Goal: Complete application form

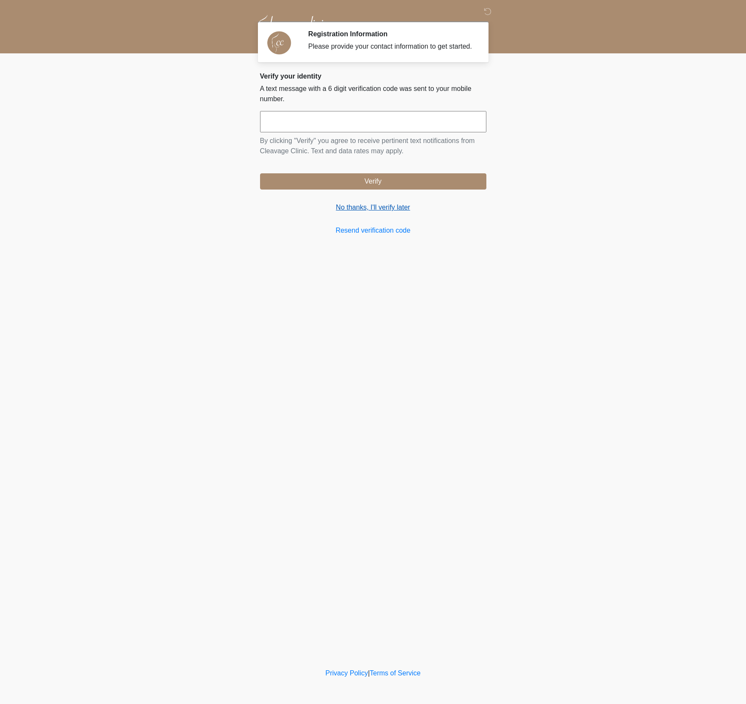
click at [394, 213] on link "No thanks, I'll verify later" at bounding box center [373, 207] width 226 height 10
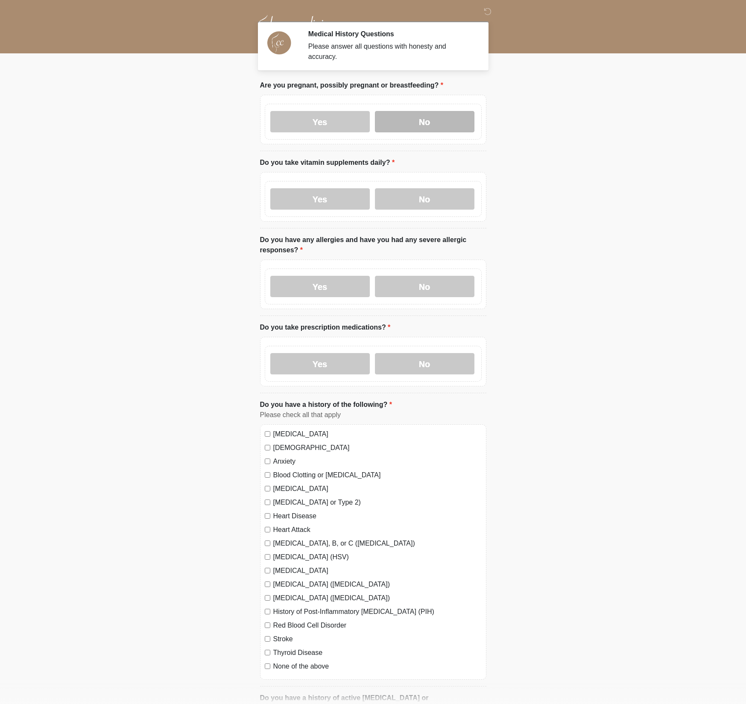
click at [427, 118] on label "No" at bounding box center [425, 121] width 100 height 21
click at [434, 200] on label "No" at bounding box center [425, 198] width 100 height 21
click at [442, 291] on label "No" at bounding box center [425, 286] width 100 height 21
click at [342, 367] on label "Yes" at bounding box center [320, 363] width 100 height 21
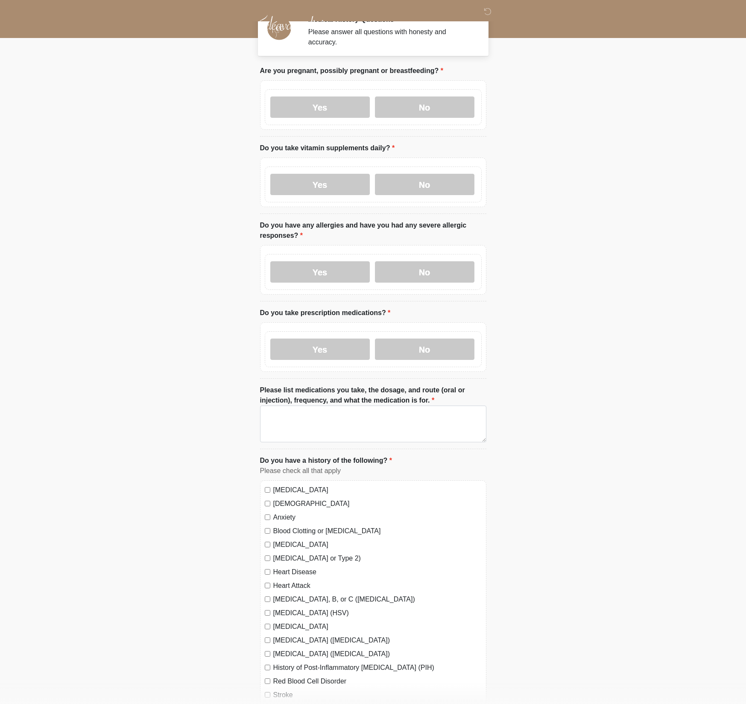
scroll to position [15, 0]
click at [366, 413] on textarea "Please list medications you take, the dosage, and route (oral or injection), fr…" at bounding box center [373, 423] width 226 height 37
paste textarea "**********"
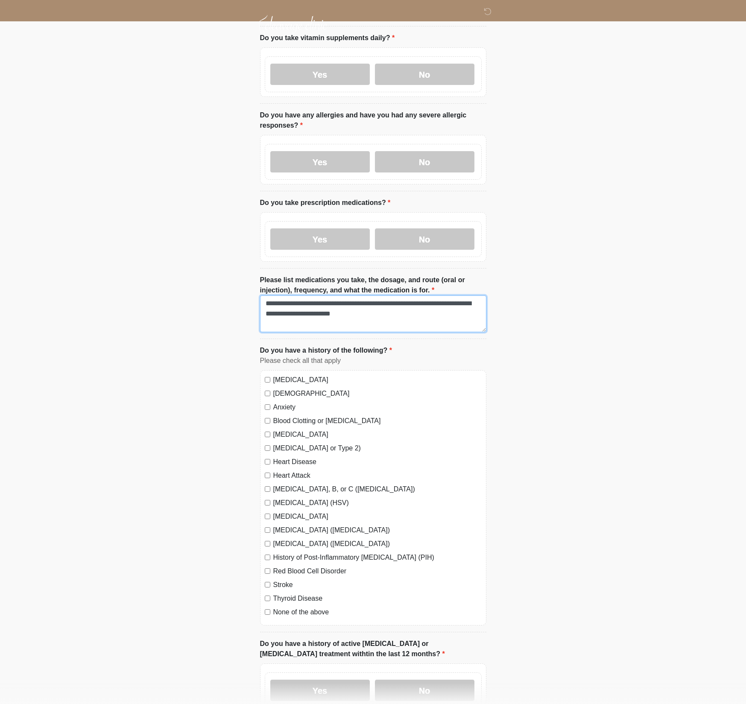
scroll to position [126, 0]
type textarea "**********"
click at [309, 380] on label "[MEDICAL_DATA]" at bounding box center [377, 379] width 208 height 10
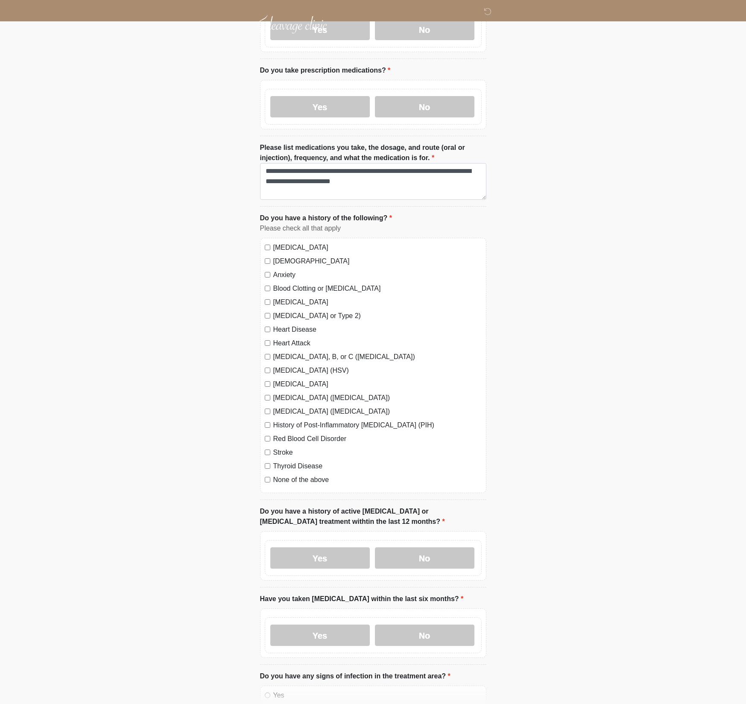
scroll to position [260, 0]
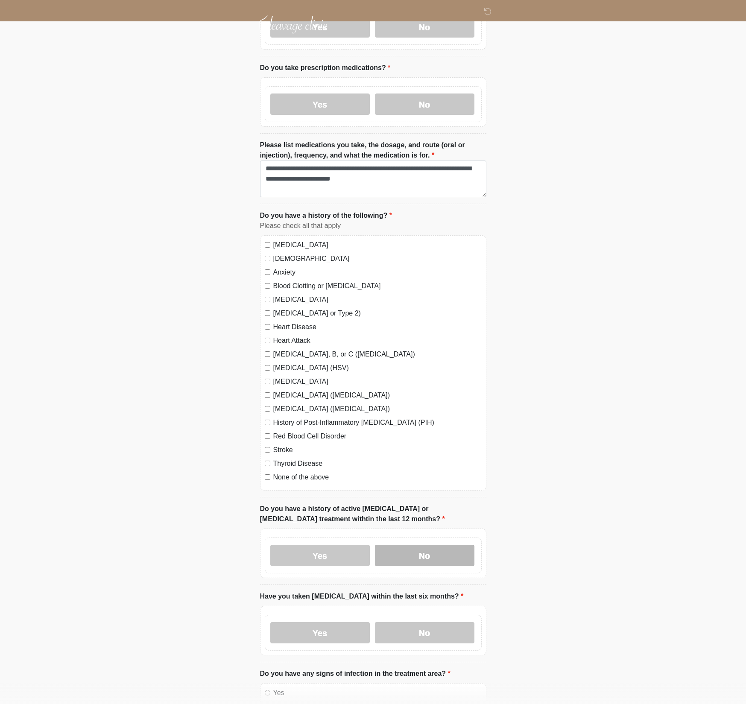
click at [429, 555] on label "No" at bounding box center [425, 555] width 100 height 21
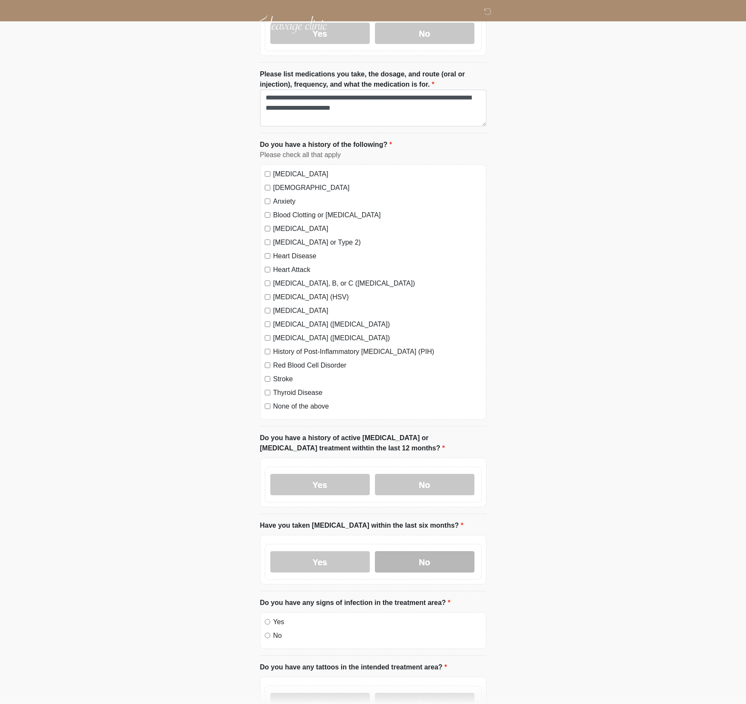
scroll to position [331, 0]
click at [431, 560] on label "No" at bounding box center [425, 561] width 100 height 21
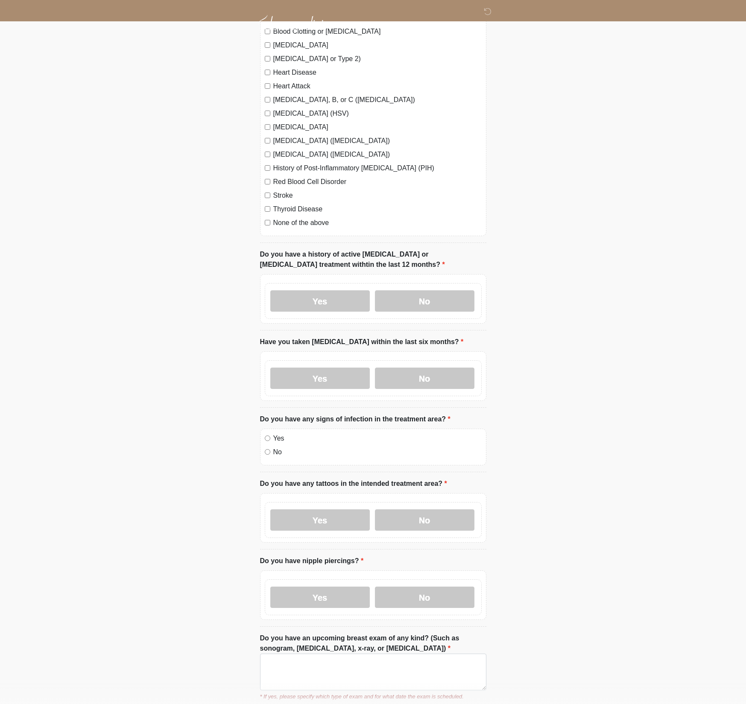
scroll to position [597, 0]
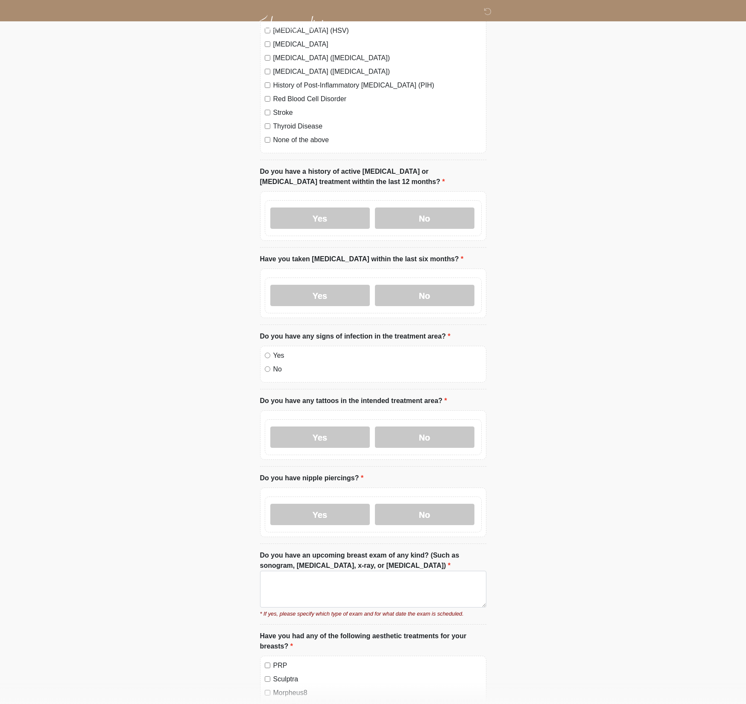
click at [278, 367] on label "No" at bounding box center [377, 369] width 208 height 10
click at [427, 438] on label "No" at bounding box center [425, 437] width 100 height 21
click at [435, 506] on label "No" at bounding box center [425, 514] width 100 height 21
click at [441, 589] on textarea "Do you have an upcoming breast exam of any kind? (Such as sonogram, [MEDICAL_DA…" at bounding box center [373, 589] width 226 height 37
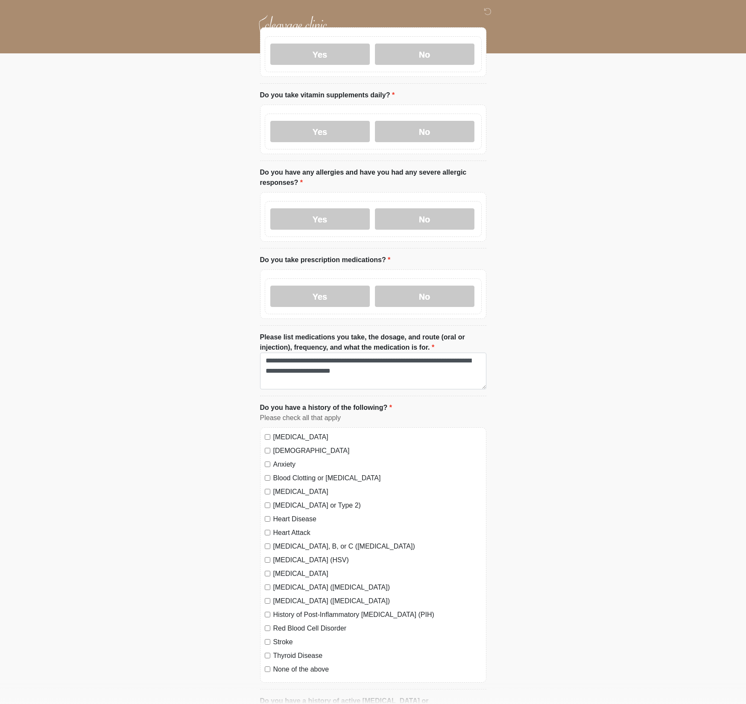
scroll to position [0, 0]
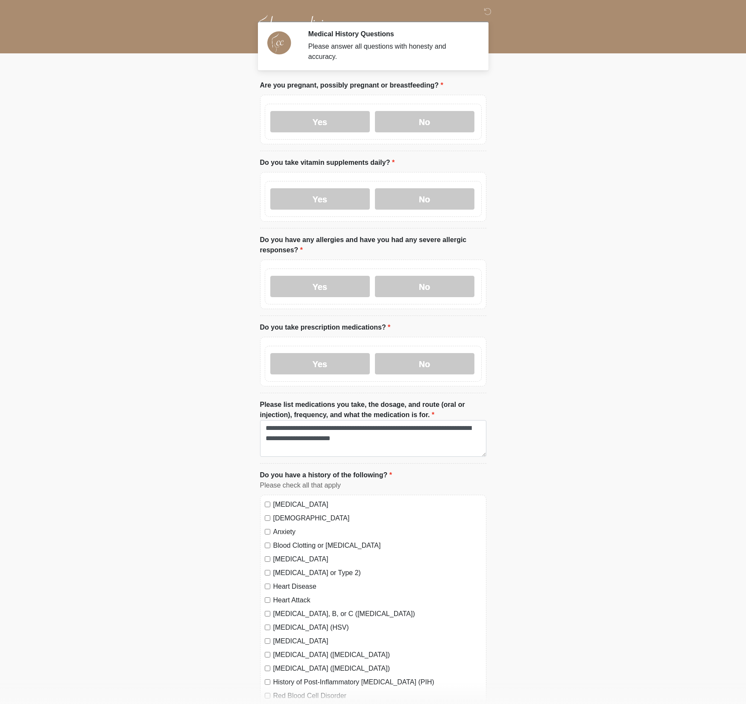
type textarea "**"
click at [584, 267] on body "‎ ‎ ‎ Medical History Questions Please answer all questions with honesty and ac…" at bounding box center [373, 352] width 746 height 704
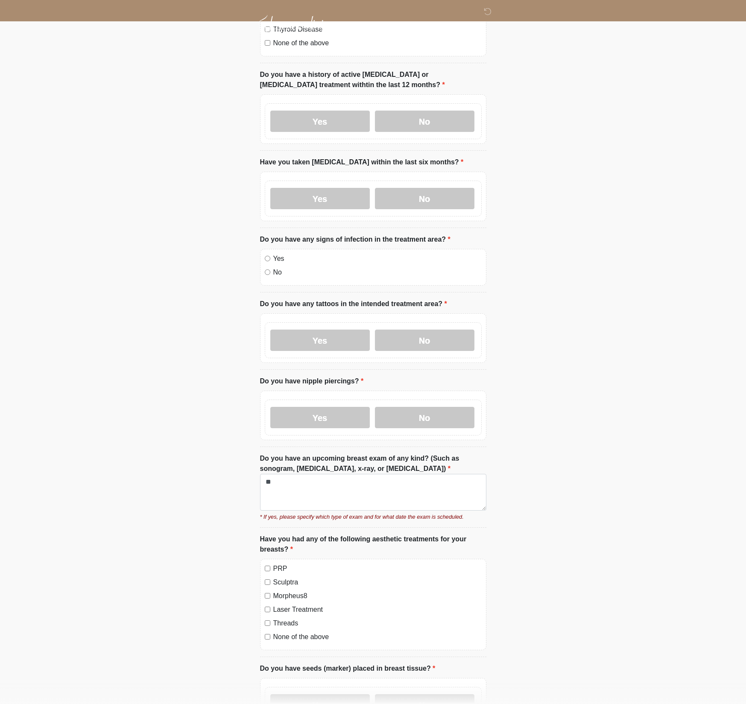
scroll to position [711, 0]
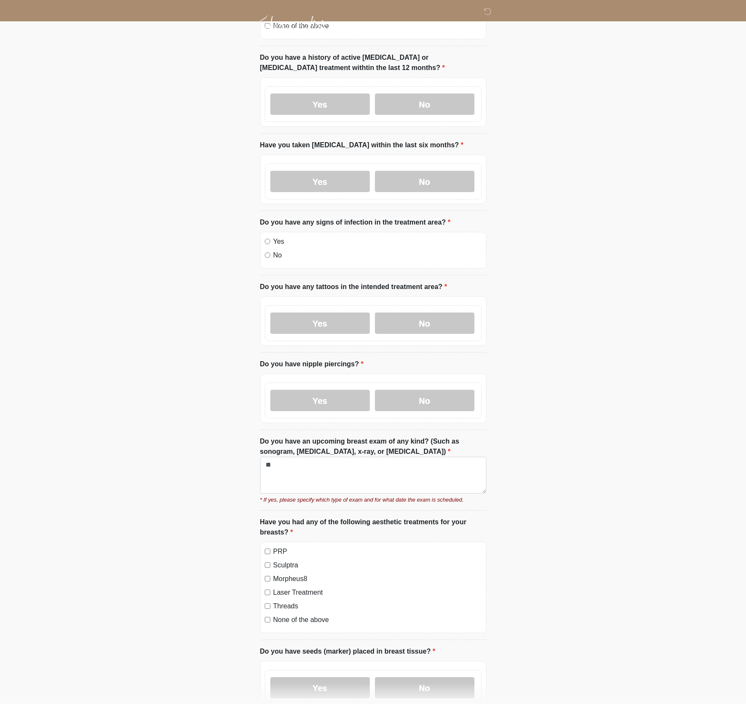
click at [281, 547] on label "PRP" at bounding box center [377, 552] width 208 height 10
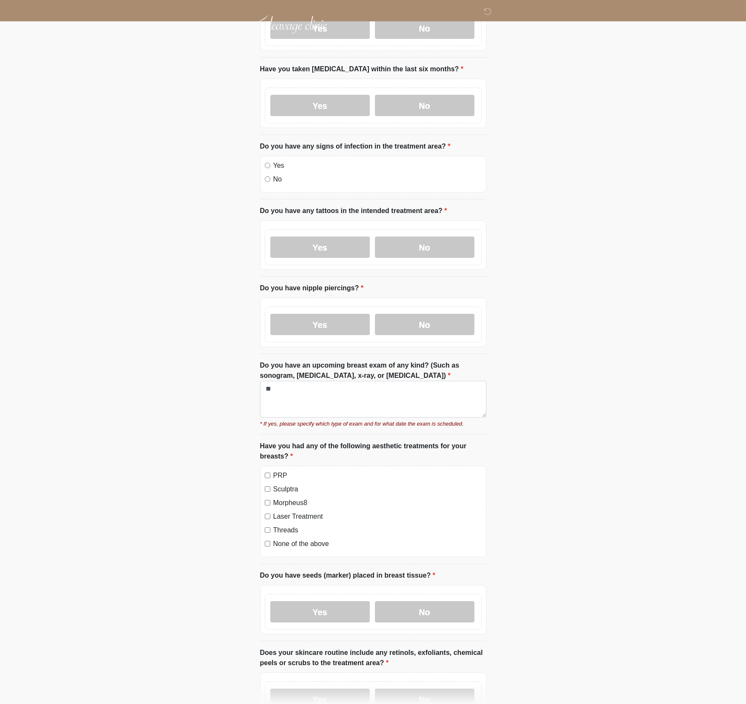
scroll to position [789, 0]
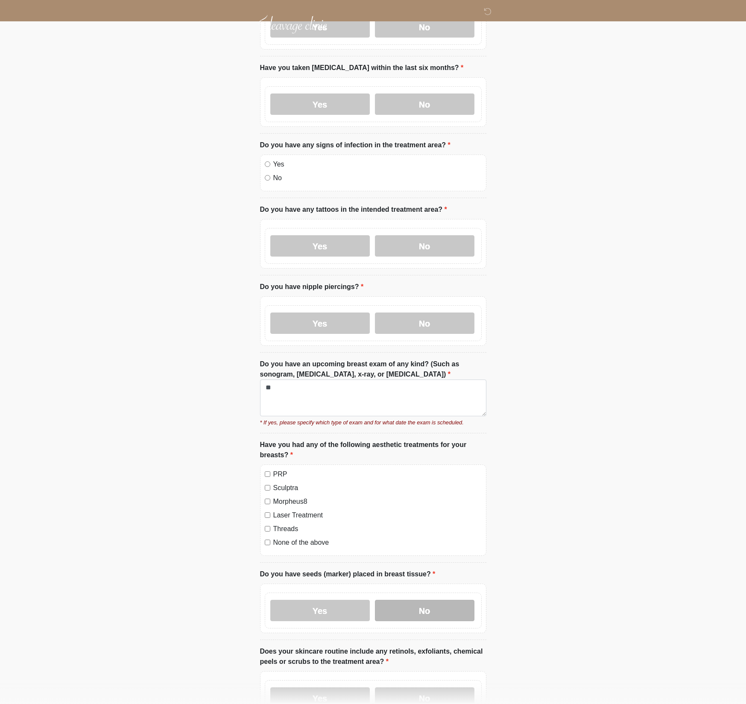
click at [439, 616] on label "No" at bounding box center [425, 610] width 100 height 21
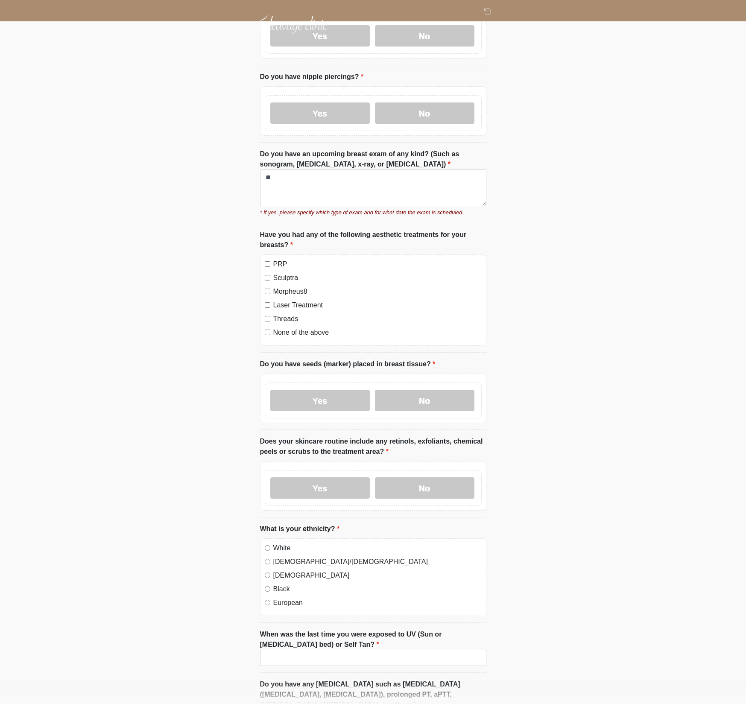
scroll to position [1025, 0]
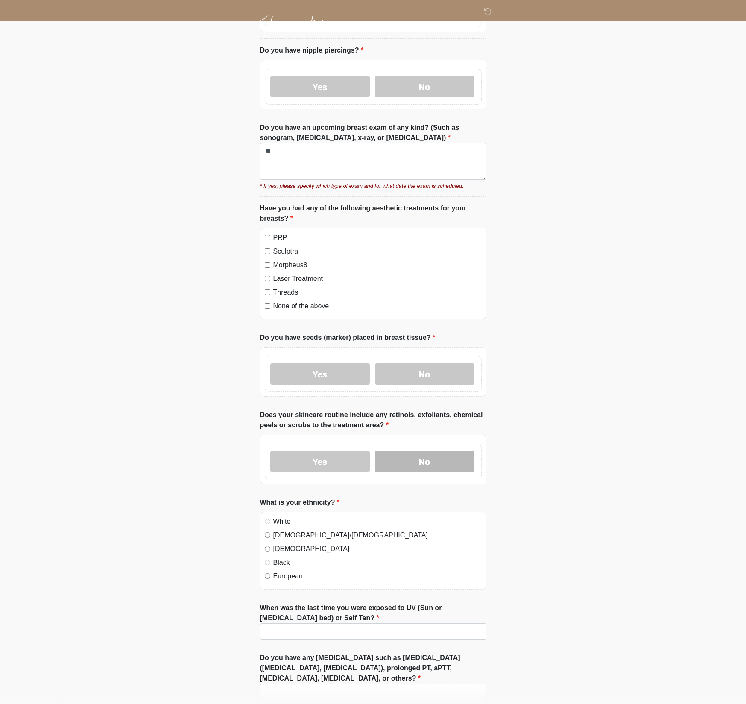
click at [442, 459] on label "No" at bounding box center [425, 461] width 100 height 21
click at [285, 518] on label "White" at bounding box center [377, 522] width 208 height 10
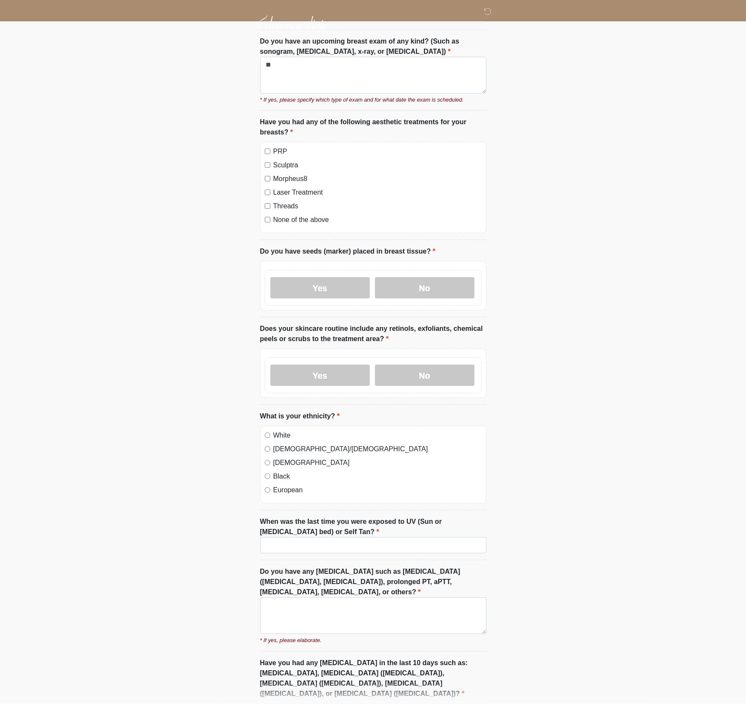
scroll to position [1114, 0]
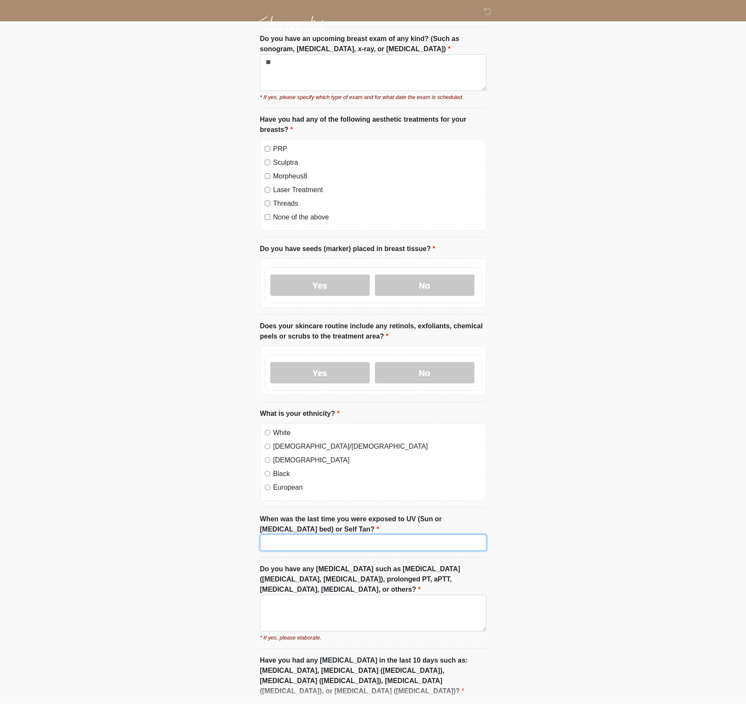
click at [395, 544] on input "When was the last time you were exposed to UV (Sun or [MEDICAL_DATA] bed) or Se…" at bounding box center [373, 543] width 226 height 16
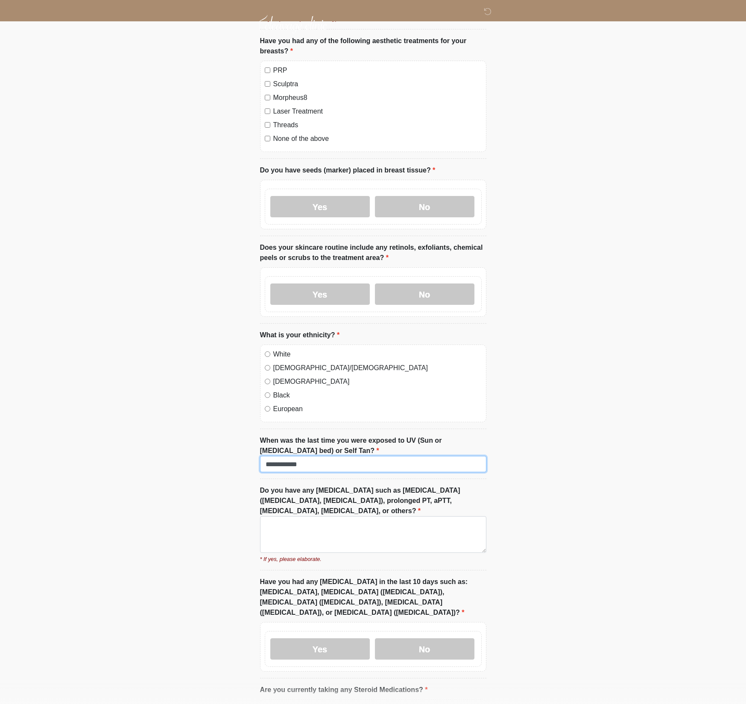
scroll to position [1193, 0]
type input "**********"
click at [340, 534] on textarea "Do you have any [MEDICAL_DATA] such as [MEDICAL_DATA] ([MEDICAL_DATA], [MEDICAL…" at bounding box center [373, 534] width 226 height 37
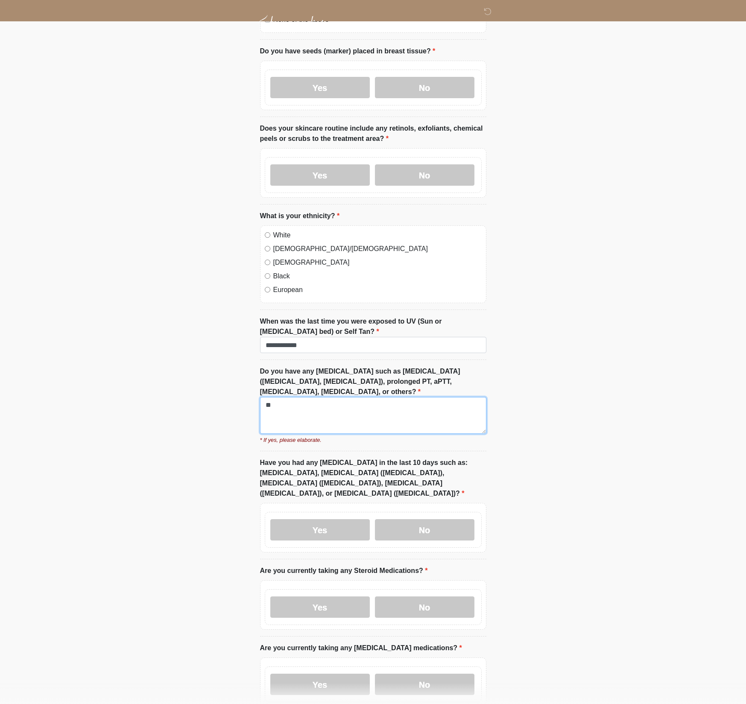
scroll to position [1457, 0]
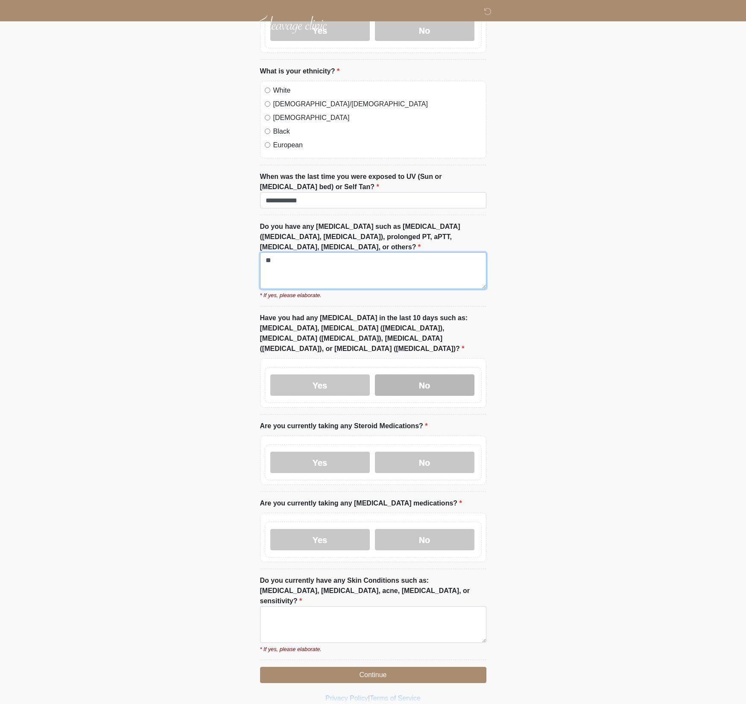
type textarea "**"
click at [440, 375] on label "No" at bounding box center [425, 385] width 100 height 21
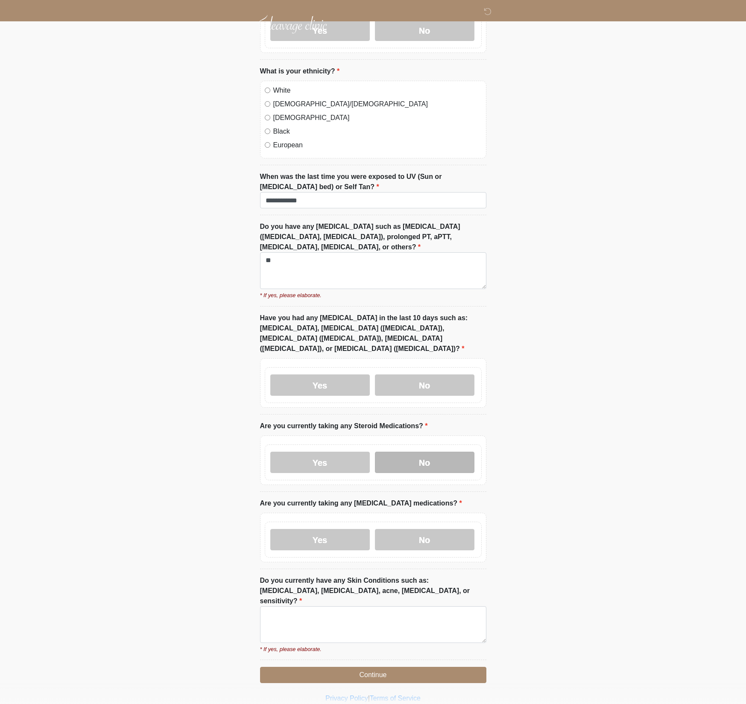
click at [440, 452] on label "No" at bounding box center [425, 462] width 100 height 21
click at [441, 522] on div "Yes No" at bounding box center [373, 540] width 217 height 36
click at [441, 529] on label "No" at bounding box center [425, 539] width 100 height 21
click at [395, 607] on textarea "Do you currently have any Skin Conditions such as: [MEDICAL_DATA], [MEDICAL_DAT…" at bounding box center [373, 625] width 226 height 37
click at [264, 607] on textarea "*********" at bounding box center [373, 625] width 226 height 37
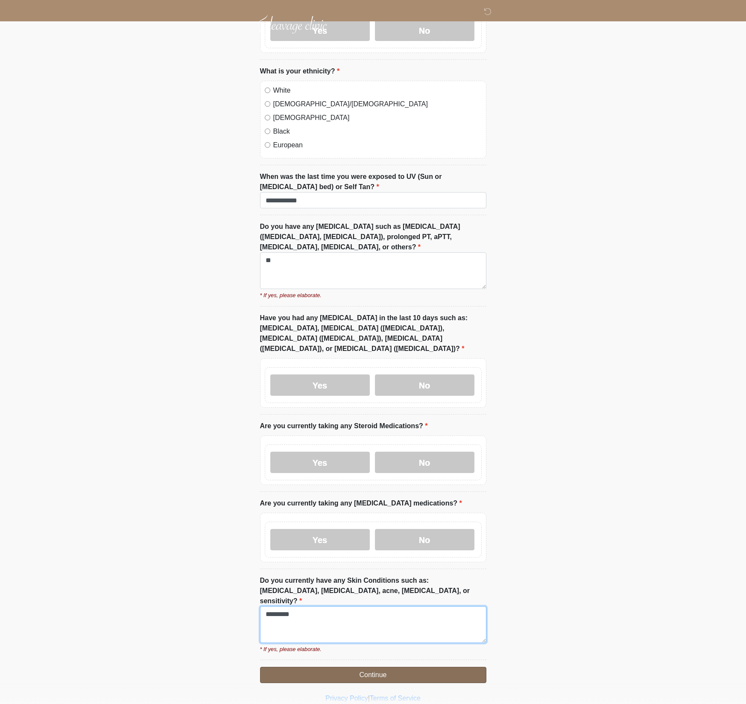
type textarea "*********"
click at [374, 667] on button "Continue" at bounding box center [373, 675] width 226 height 16
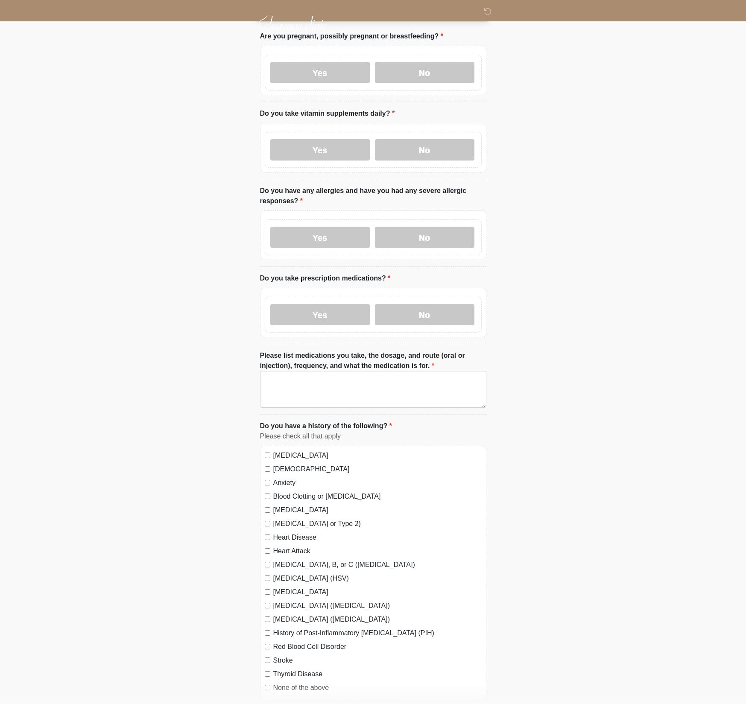
scroll to position [0, 0]
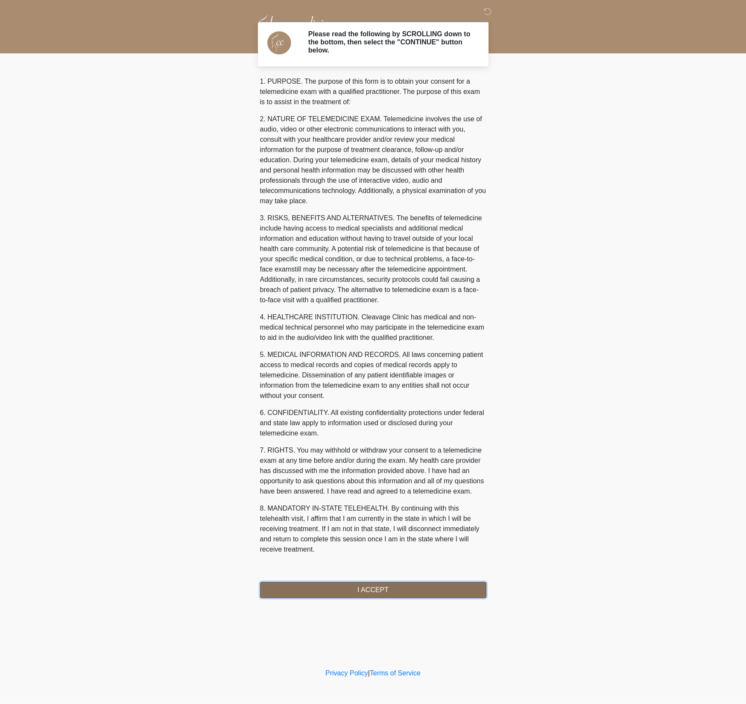
click at [374, 590] on button "I ACCEPT" at bounding box center [373, 590] width 226 height 16
